Goal: Task Accomplishment & Management: Complete application form

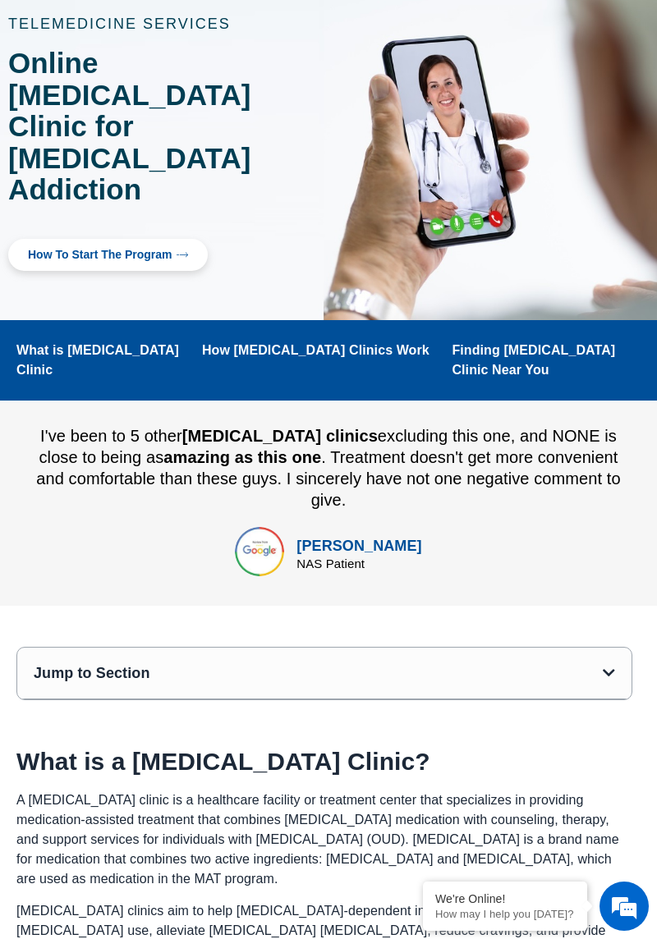
scroll to position [255, 0]
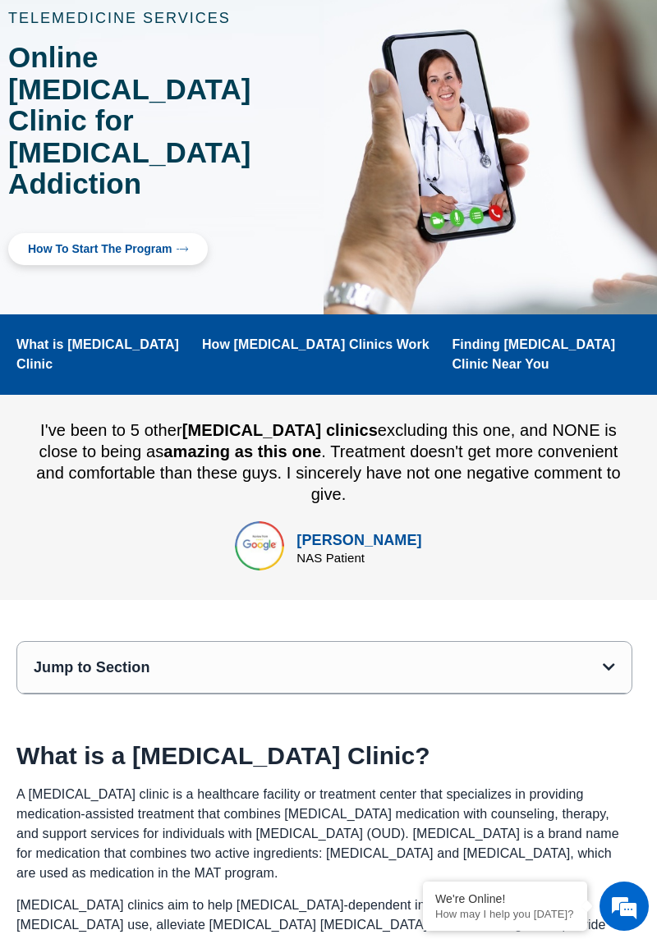
click at [447, 658] on div "Jump to Section" at bounding box center [318, 667] width 569 height 18
click at [605, 660] on icon "Open table of contents" at bounding box center [609, 667] width 12 height 14
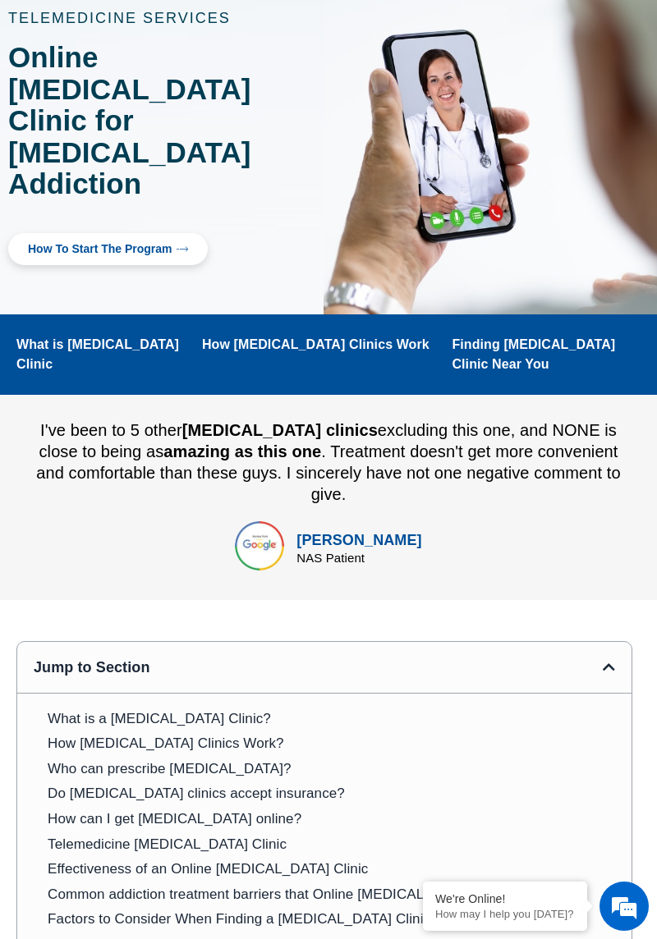
scroll to position [0, 0]
click at [249, 785] on link "Do Suboxone clinics accept insurance?" at bounding box center [196, 794] width 297 height 18
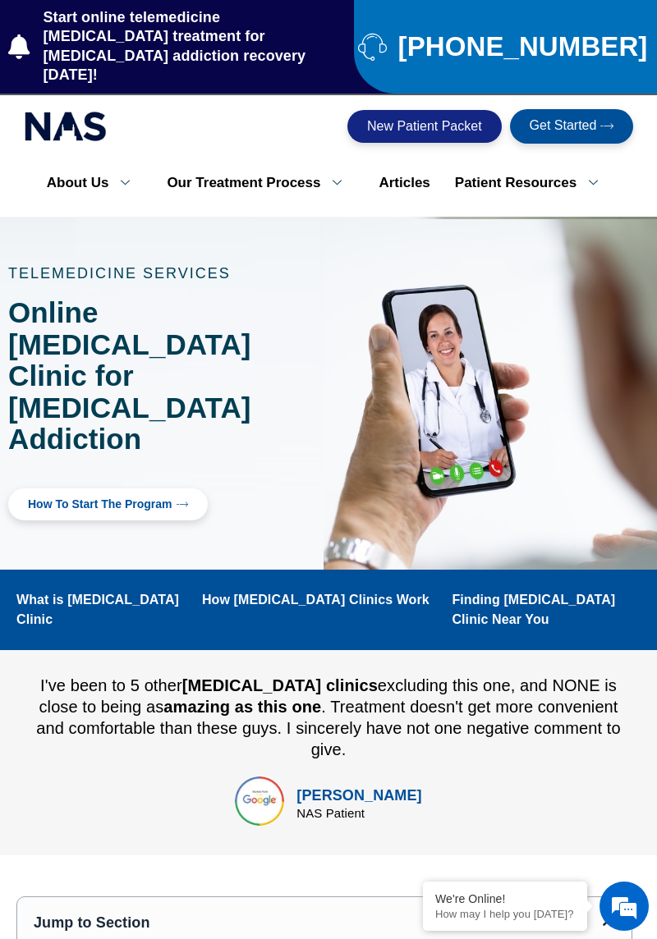
click at [440, 120] on span "New Patient Packet" at bounding box center [424, 126] width 115 height 13
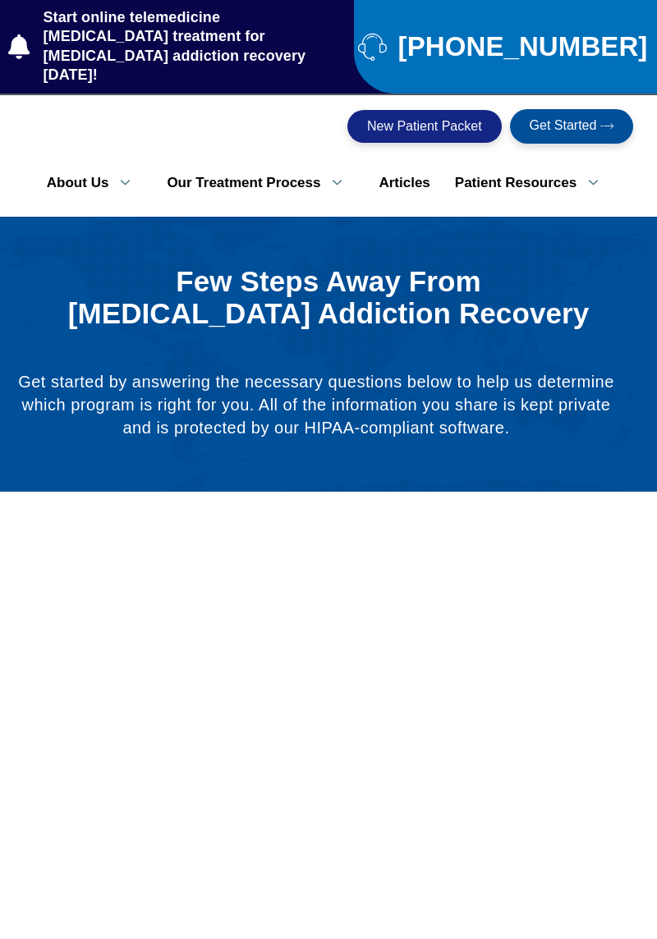
click at [577, 133] on span "Get Started" at bounding box center [562, 126] width 67 height 15
click at [568, 158] on div "About Us Our Mission Online Suboxone Clinic Our Location Our Treatment Process …" at bounding box center [328, 187] width 640 height 59
click at [561, 119] on span "Get Started" at bounding box center [562, 126] width 67 height 15
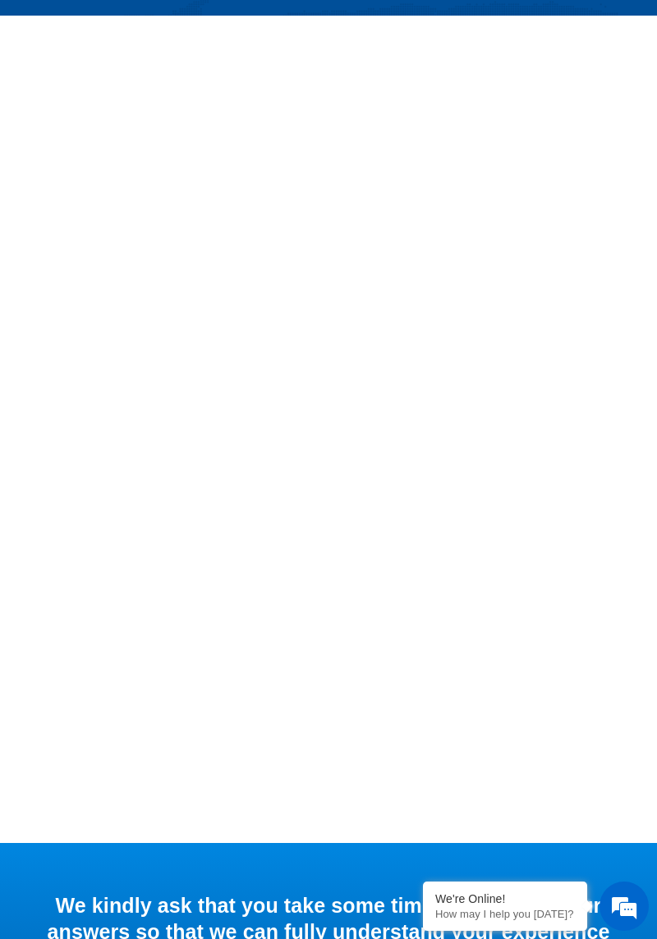
scroll to position [522, 0]
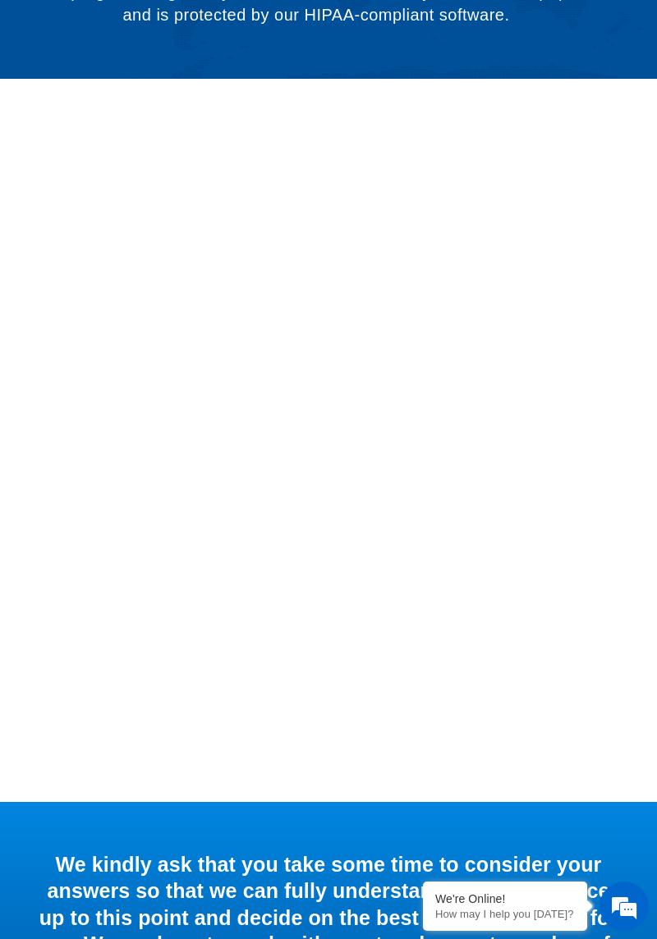
scroll to position [410, 0]
